Goal: Navigation & Orientation: Find specific page/section

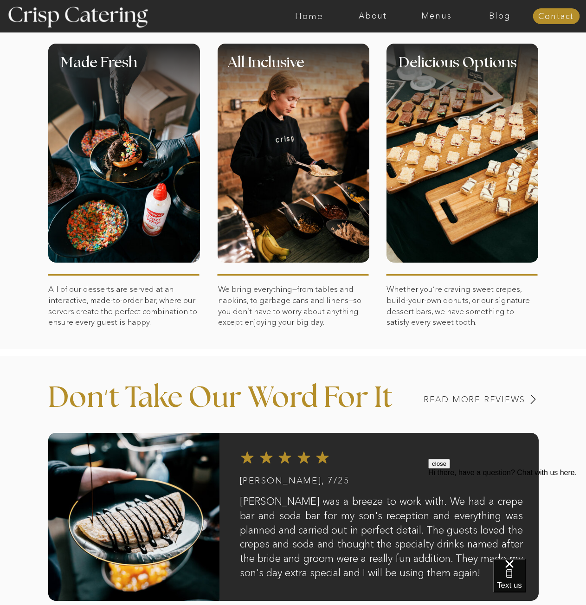
scroll to position [418, 0]
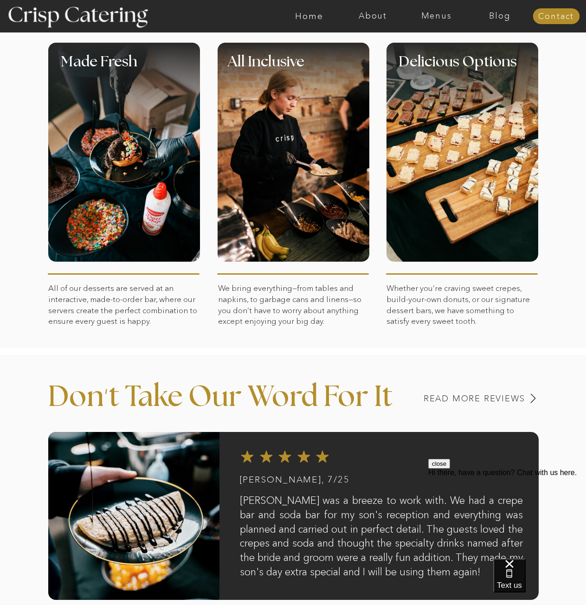
click at [450, 469] on button "close" at bounding box center [439, 464] width 22 height 10
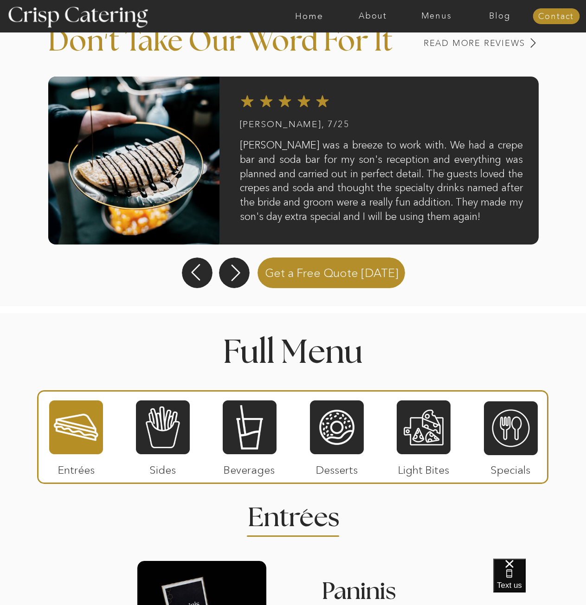
scroll to position [750, 0]
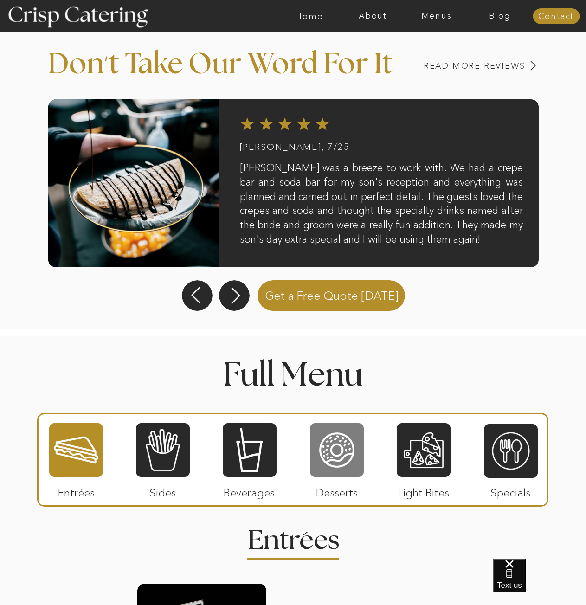
click at [343, 460] on div at bounding box center [337, 450] width 54 height 56
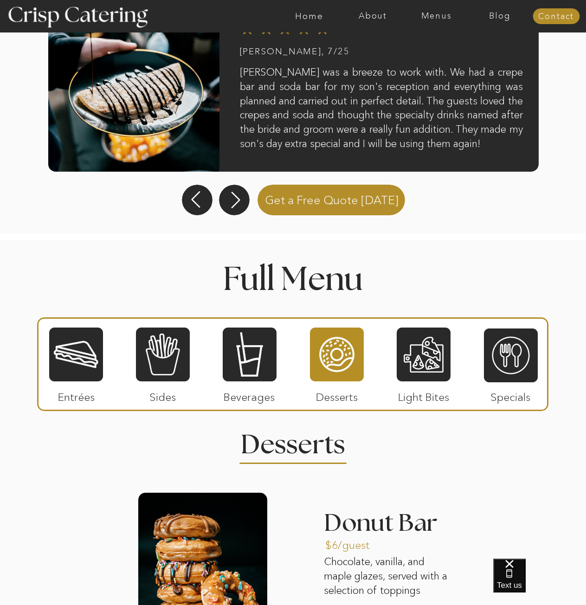
scroll to position [825, 0]
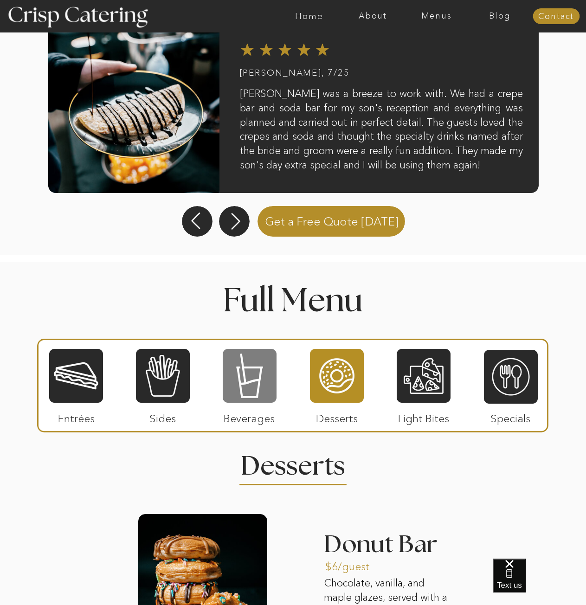
click at [273, 387] on div at bounding box center [250, 376] width 54 height 56
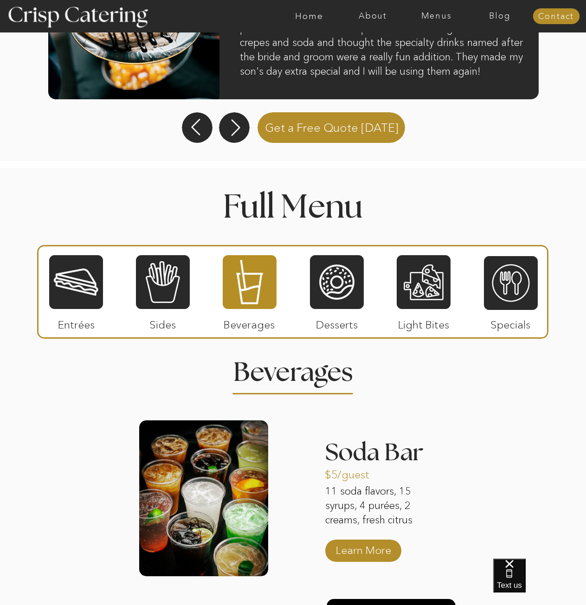
scroll to position [917, 0]
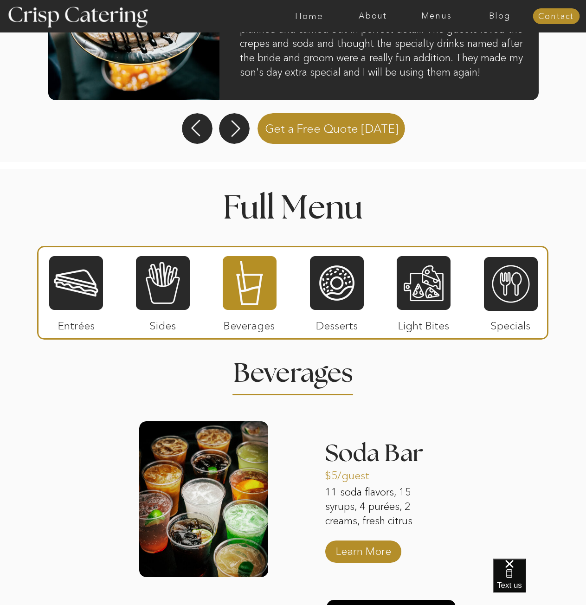
drag, startPoint x: 67, startPoint y: 289, endPoint x: 72, endPoint y: 290, distance: 5.1
click at [67, 289] on div at bounding box center [76, 283] width 54 height 56
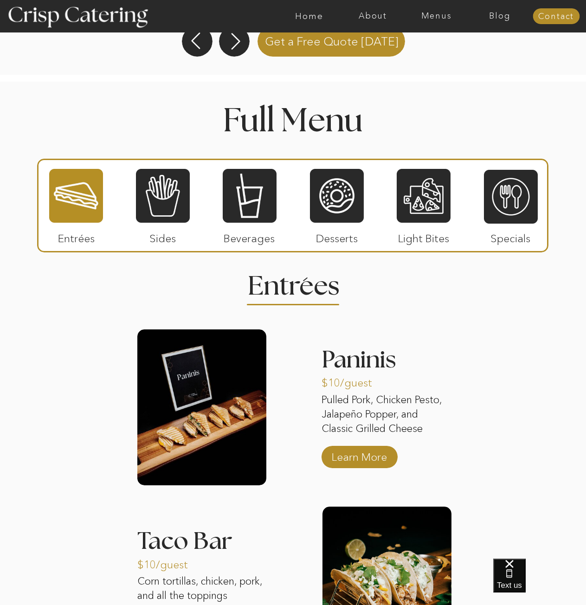
scroll to position [964, 0]
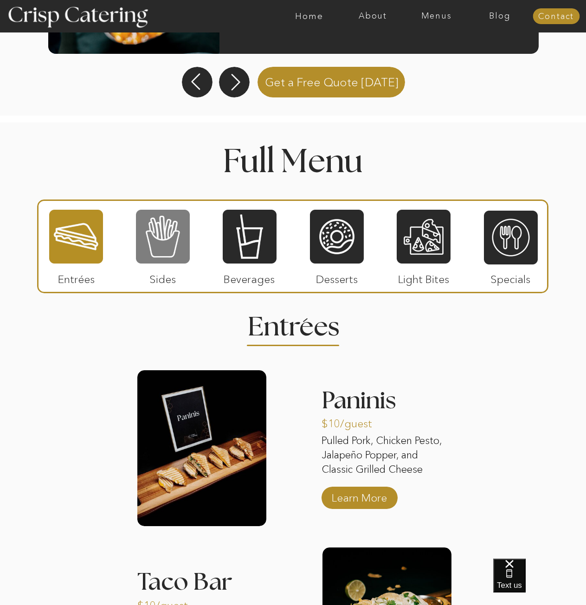
click at [152, 247] on div at bounding box center [163, 237] width 54 height 56
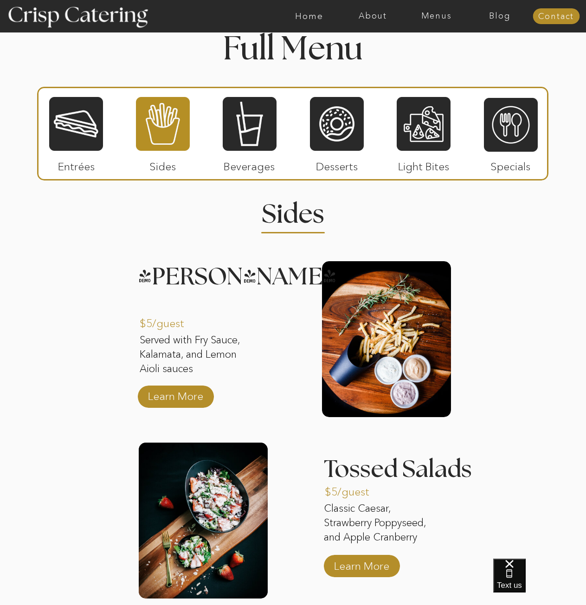
scroll to position [1057, 0]
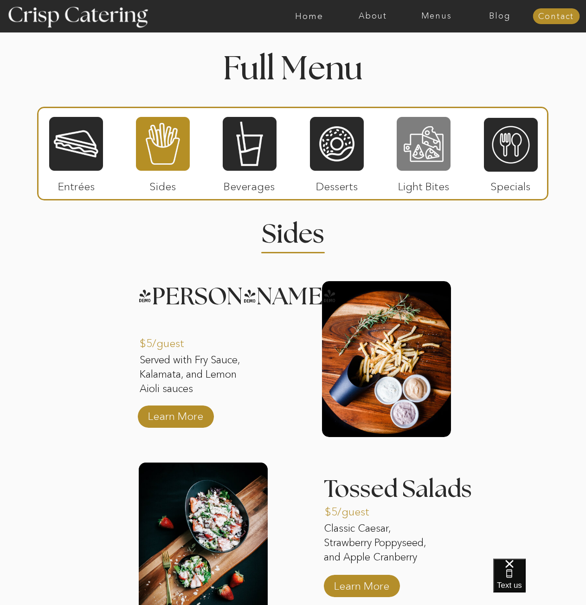
click at [421, 142] on div at bounding box center [424, 144] width 54 height 56
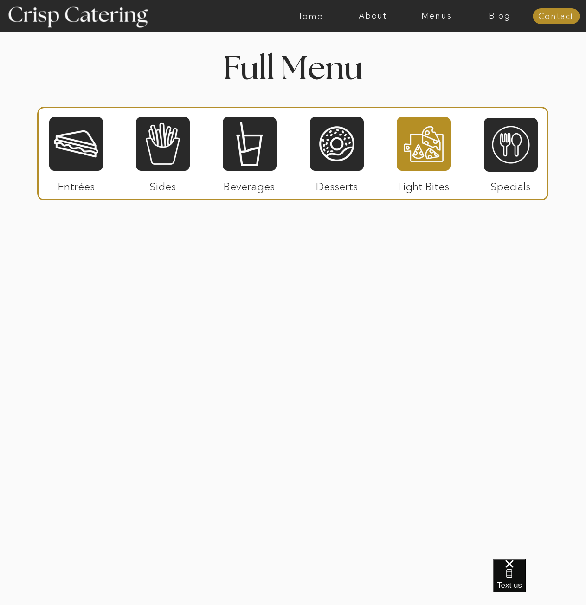
click at [421, 142] on div at bounding box center [424, 144] width 54 height 56
